Goal: Task Accomplishment & Management: Complete application form

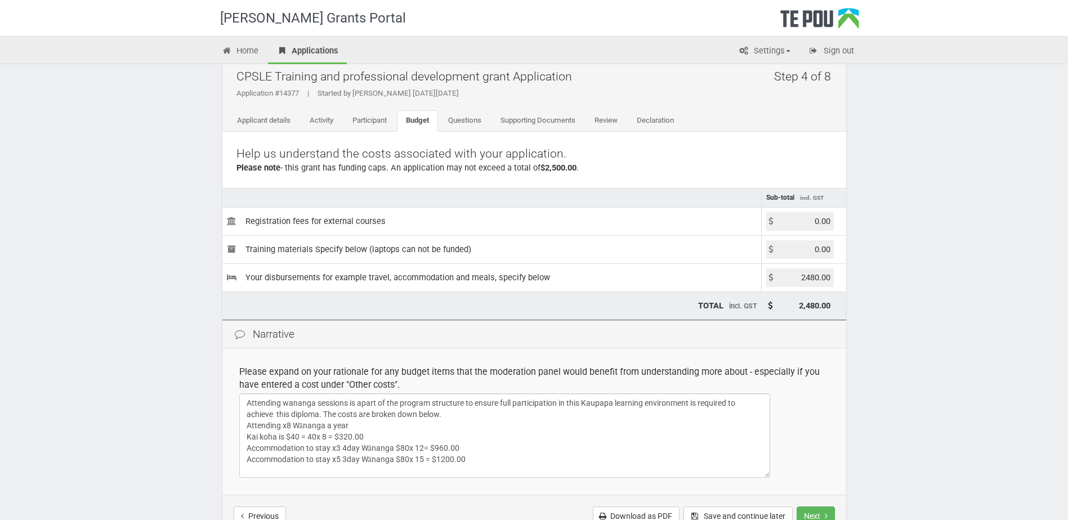
scroll to position [2, 0]
drag, startPoint x: 299, startPoint y: 432, endPoint x: 471, endPoint y: 485, distance: 180.2
click at [299, 432] on textarea "Attending wananga sessions is apart of the program structure to ensure full par…" at bounding box center [504, 435] width 531 height 84
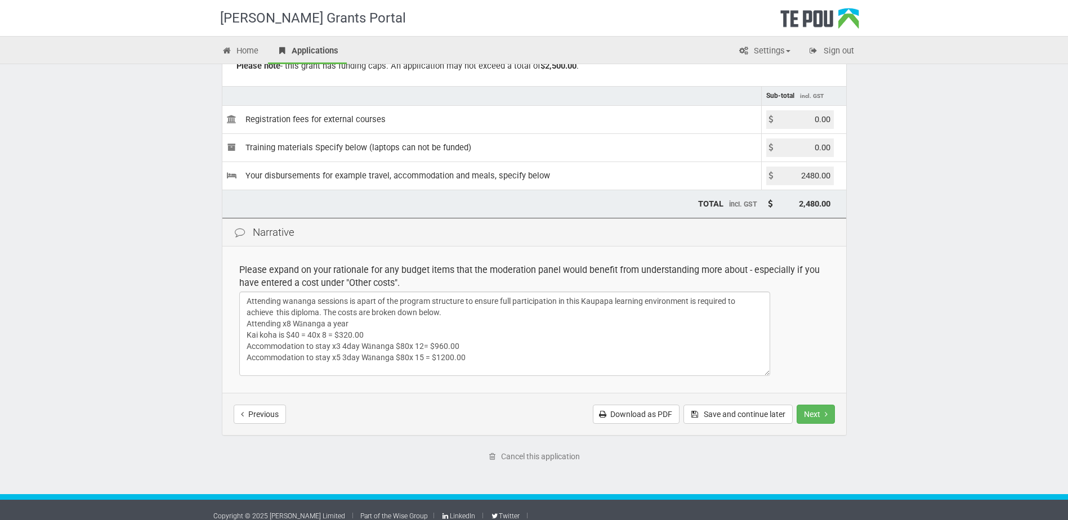
scroll to position [131, 0]
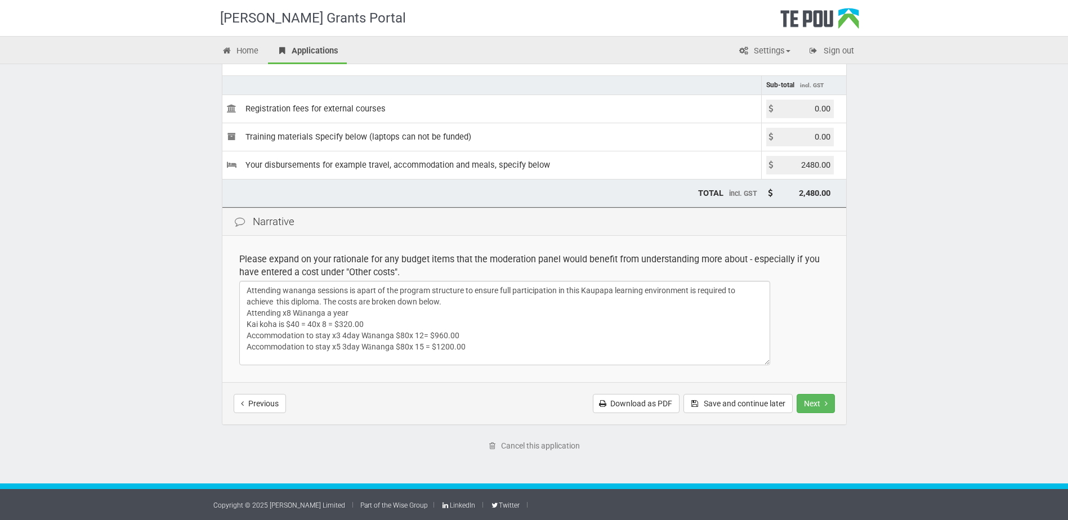
click at [490, 342] on textarea "Attending wananga sessions is apart of the program structure to ensure full par…" at bounding box center [504, 323] width 531 height 84
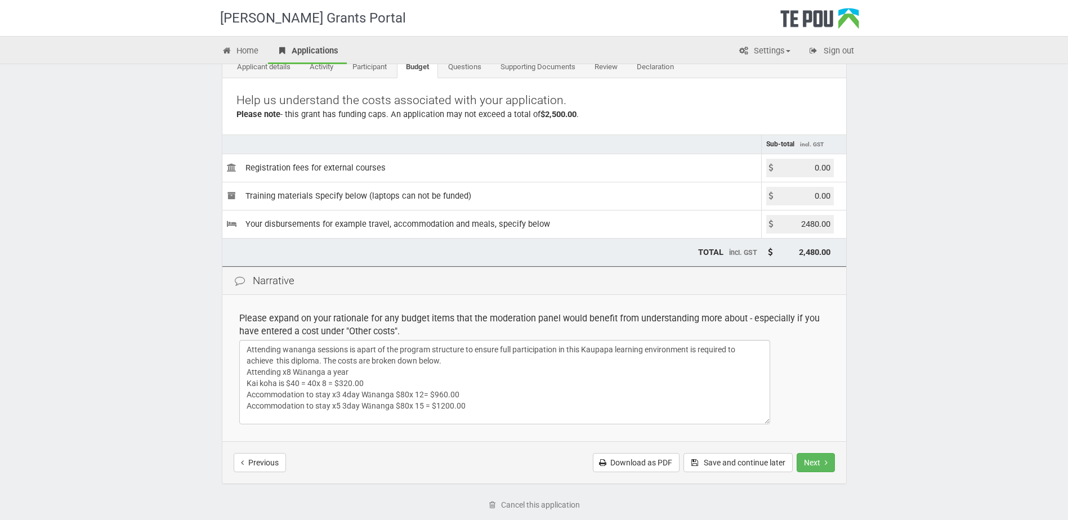
scroll to position [0, 0]
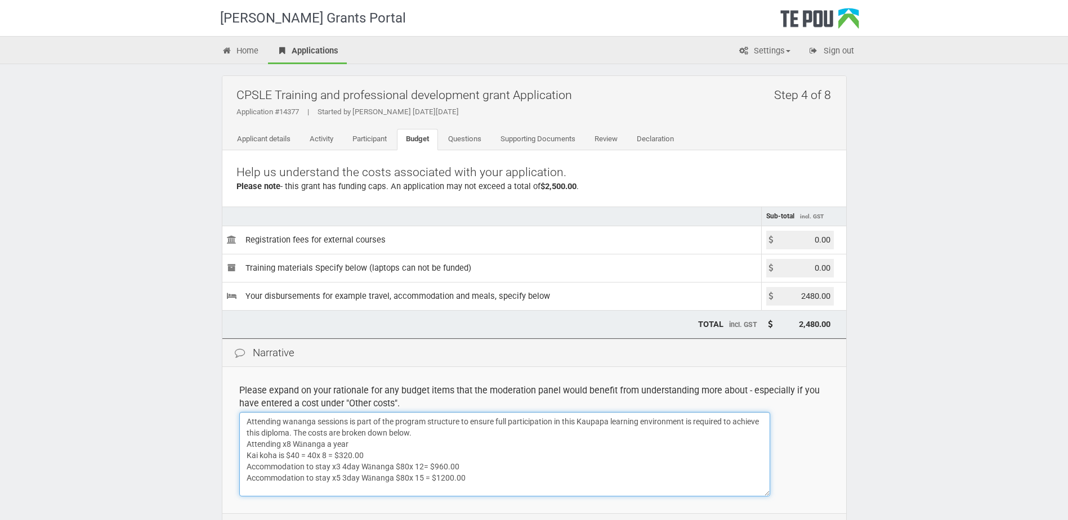
click at [358, 431] on textarea "Attending wananga sessions is part of the program structure to ensure full part…" at bounding box center [504, 454] width 531 height 84
click at [771, 486] on td "Please expand on your rationale for any budget items that the moderation panel …" at bounding box center [534, 440] width 624 height 146
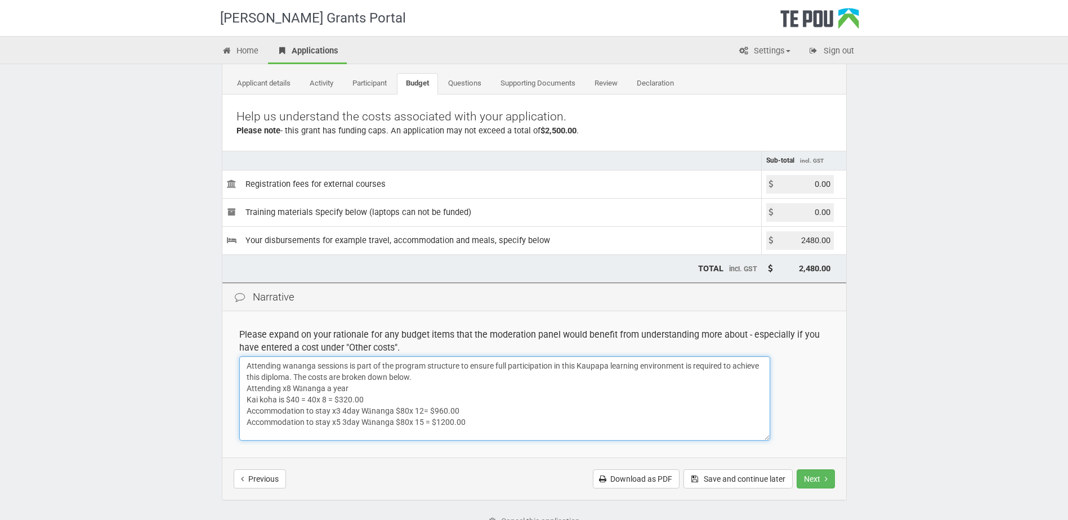
scroll to position [131, 0]
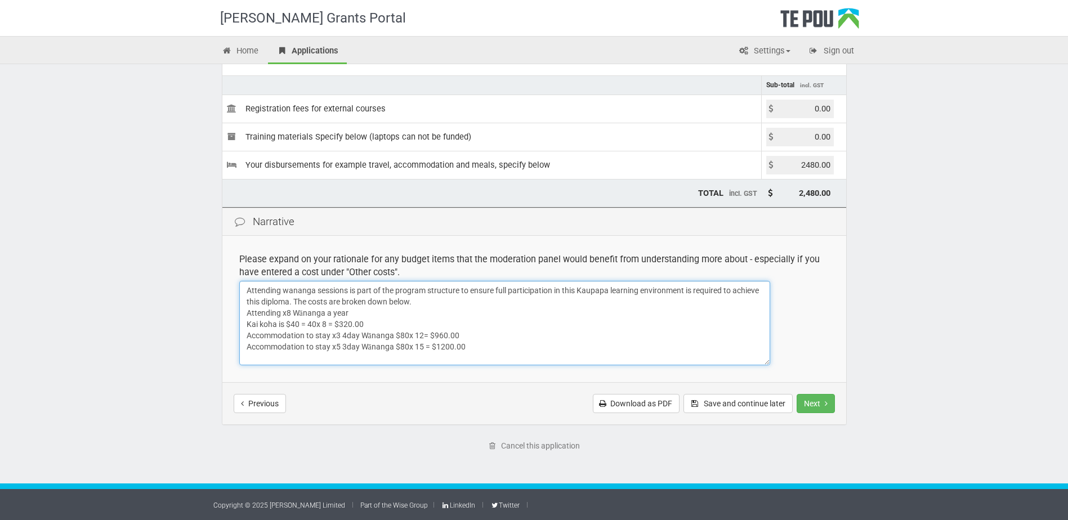
click at [493, 345] on textarea "Attending wananga sessions is part of the program structure to ensure full part…" at bounding box center [504, 323] width 531 height 84
type textarea "Attending wananga sessions is part of the program structure to ensure full part…"
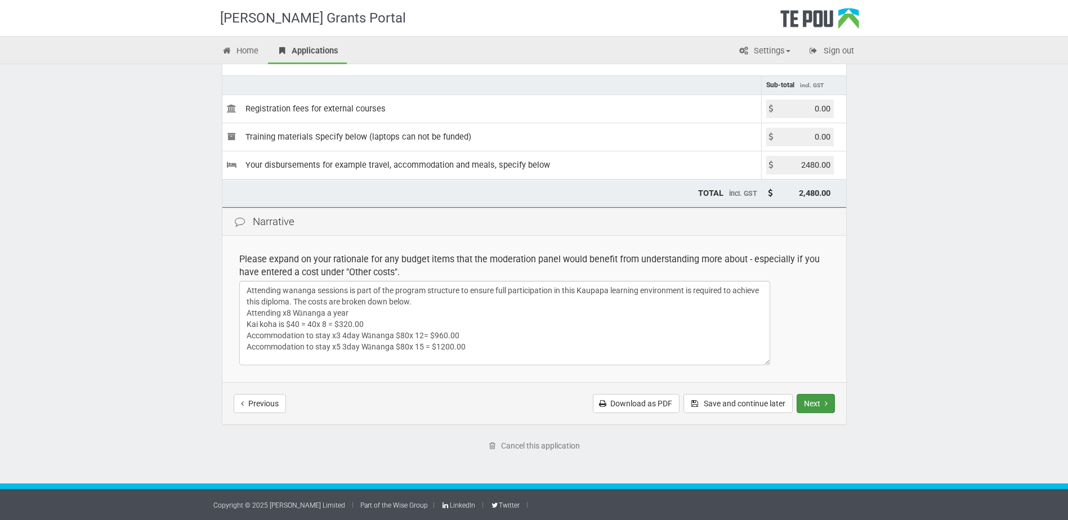
click at [812, 406] on button "Next" at bounding box center [815, 403] width 38 height 19
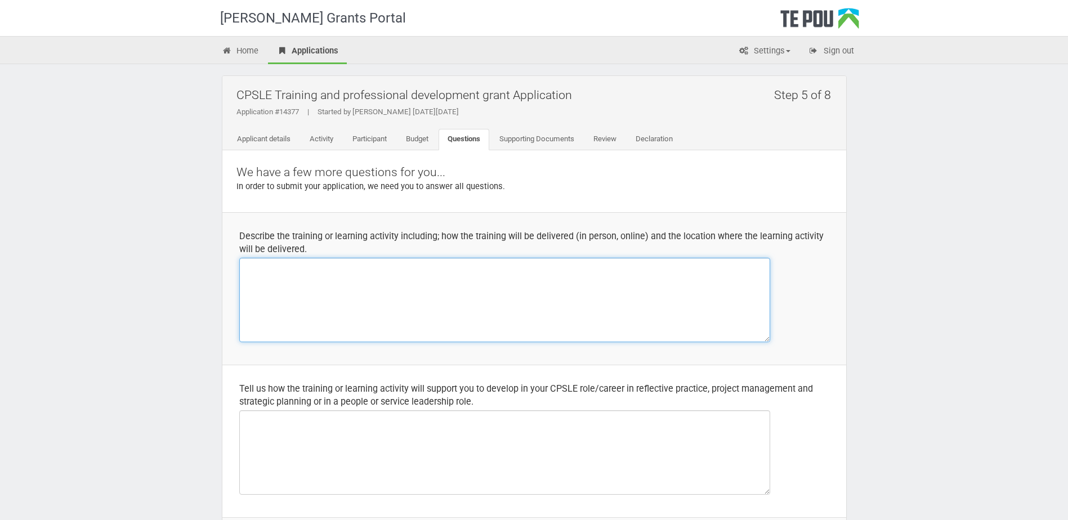
click at [333, 272] on textarea at bounding box center [504, 300] width 531 height 84
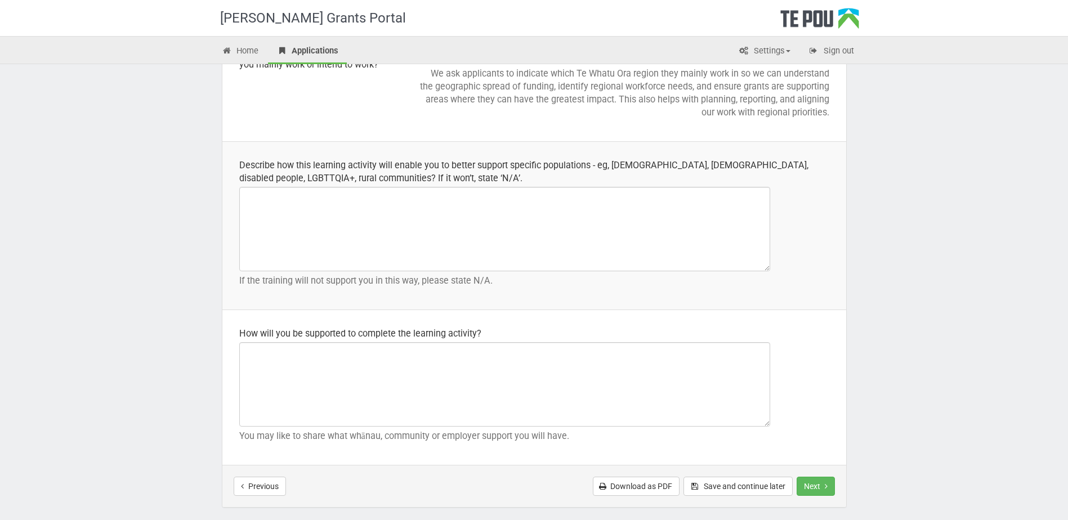
scroll to position [1575, 0]
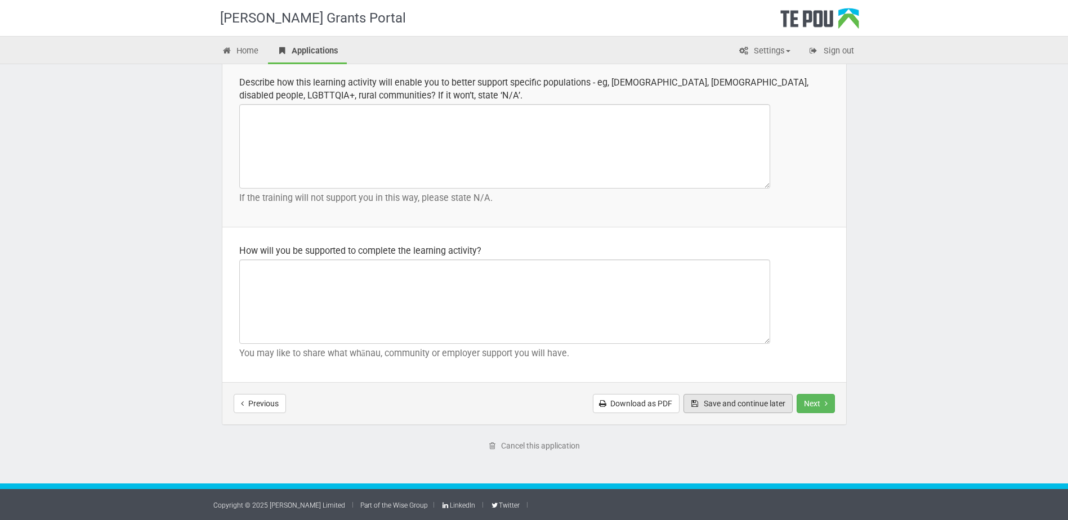
click at [729, 401] on button "Save and continue later" at bounding box center [737, 403] width 109 height 19
